Goal: Task Accomplishment & Management: Manage account settings

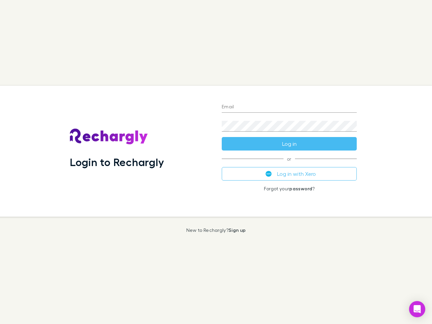
click at [216, 162] on div "Login to Rechargly" at bounding box center [141, 151] width 152 height 131
click at [290, 107] on input "Email" at bounding box center [289, 107] width 135 height 11
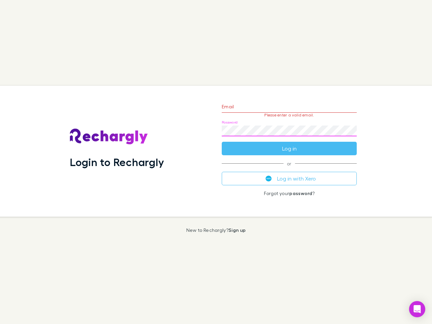
click at [290, 144] on form "Email Please enter a valid email. Password Log in" at bounding box center [289, 126] width 135 height 59
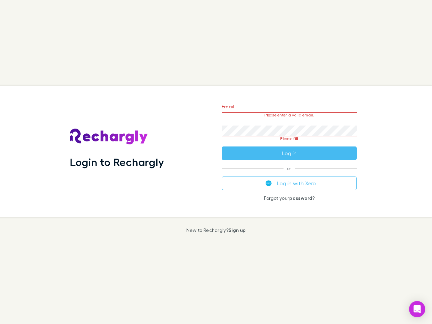
click at [290, 174] on div "Email Please enter a valid email. Password Please fill Log in or Log in with Xe…" at bounding box center [290, 151] width 146 height 131
click at [418, 309] on icon "Open Intercom Messenger" at bounding box center [417, 309] width 7 height 8
